Goal: Task Accomplishment & Management: Use online tool/utility

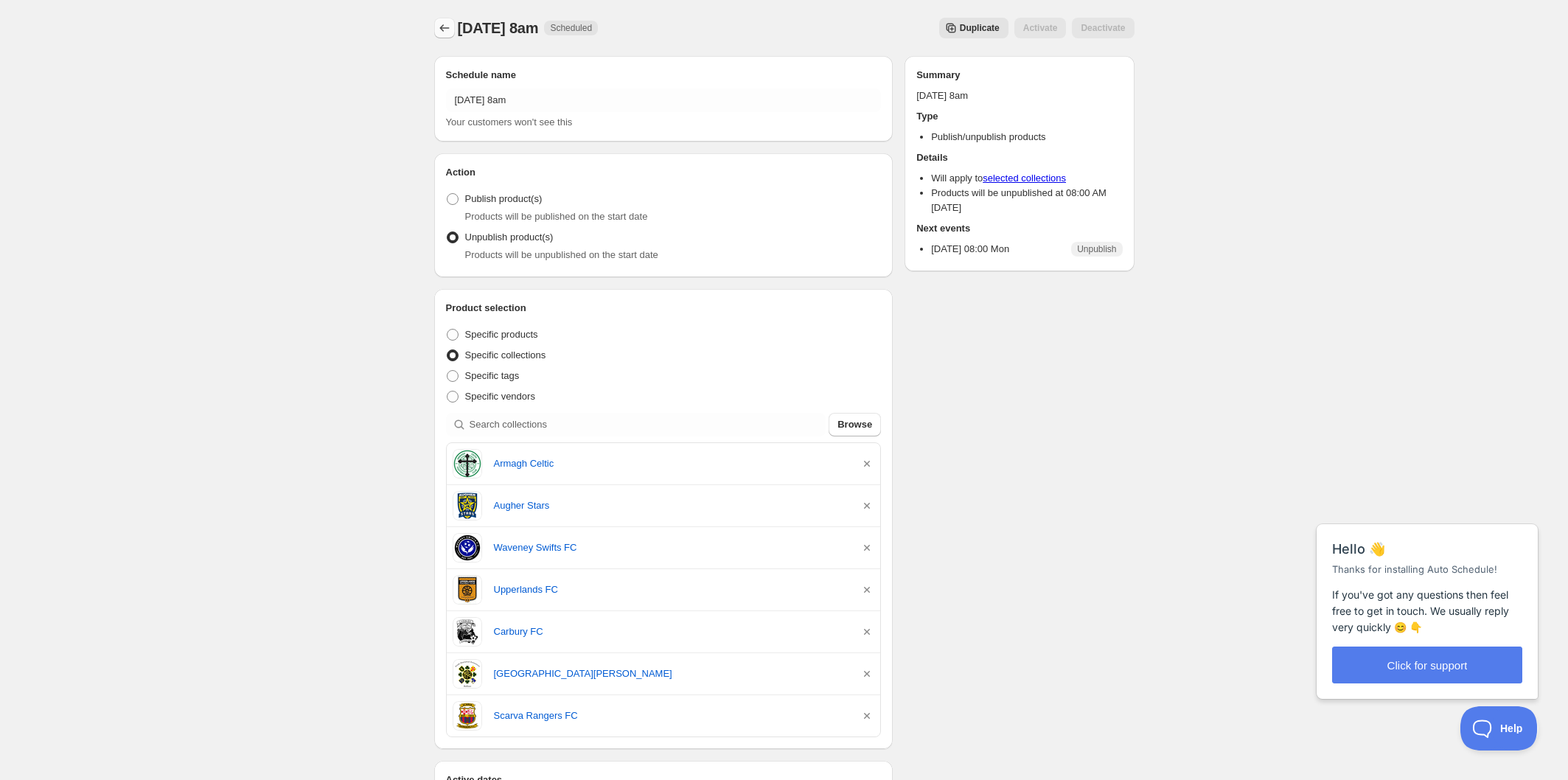
click at [442, 19] on button "Schedules" at bounding box center [444, 28] width 21 height 21
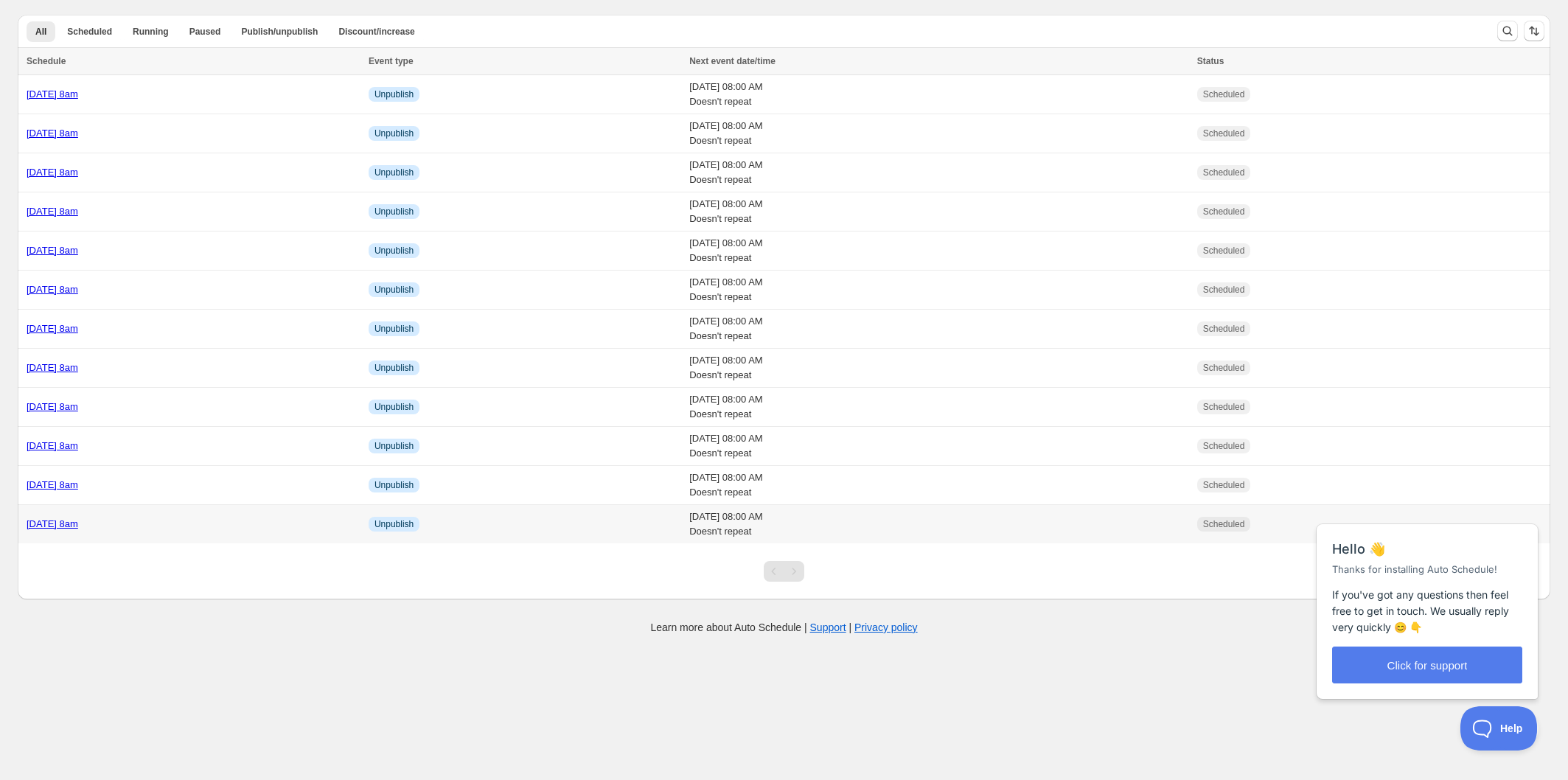
click at [204, 520] on div "[DATE] 8am" at bounding box center [193, 525] width 333 height 15
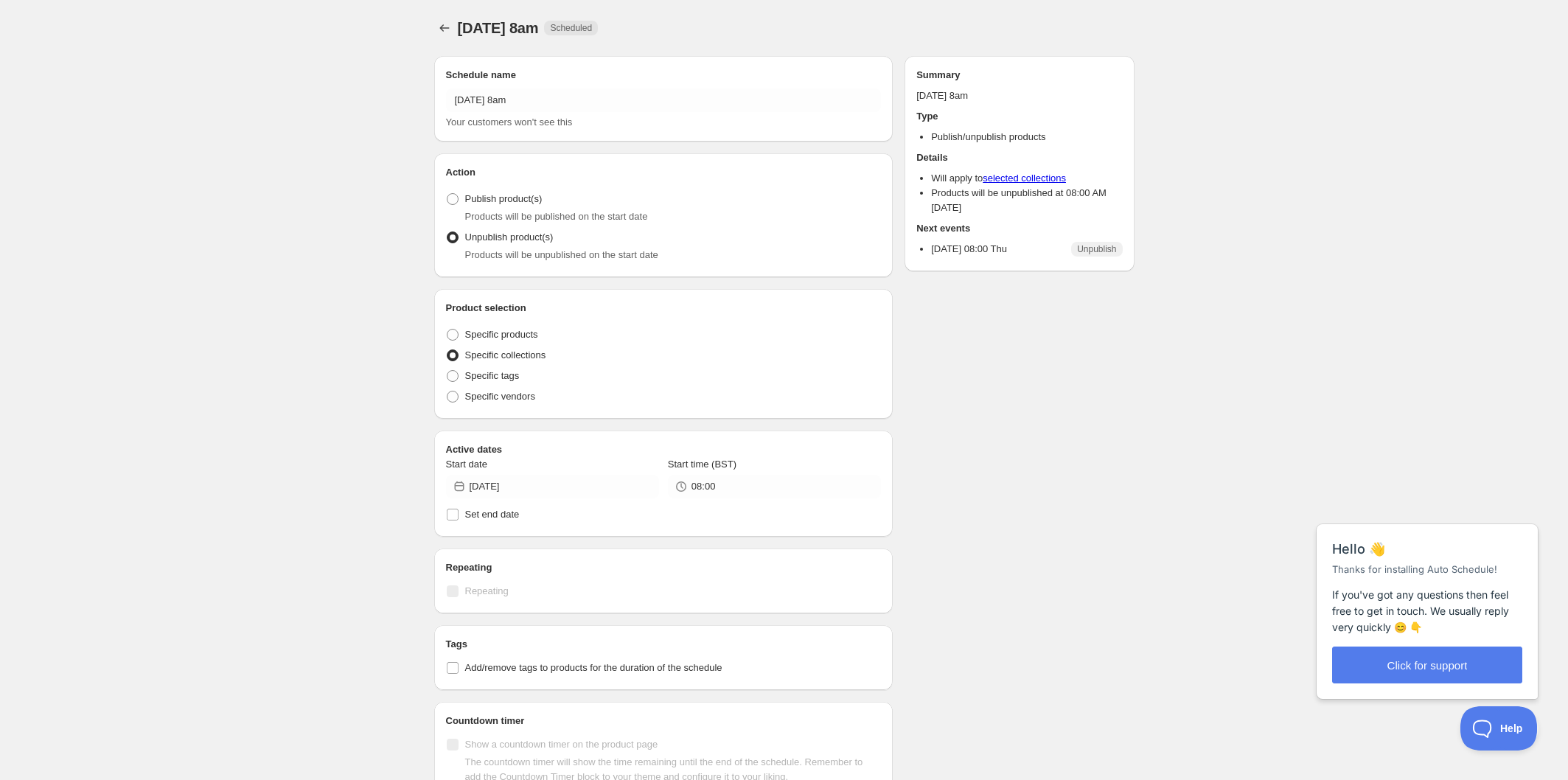
radio input "true"
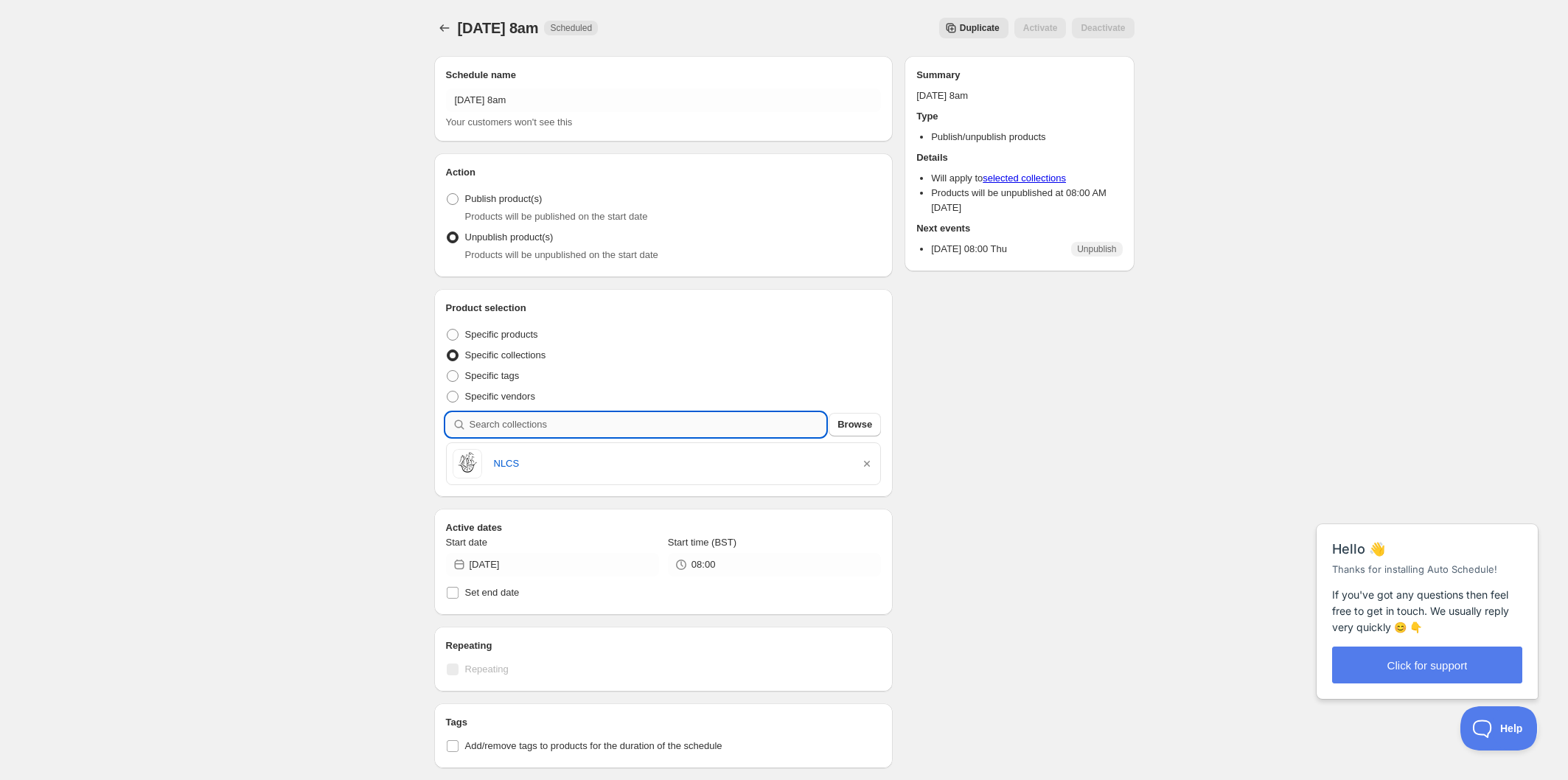
click at [728, 429] on input "search" at bounding box center [648, 424] width 357 height 23
type input "t"
